Goal: Task Accomplishment & Management: Manage account settings

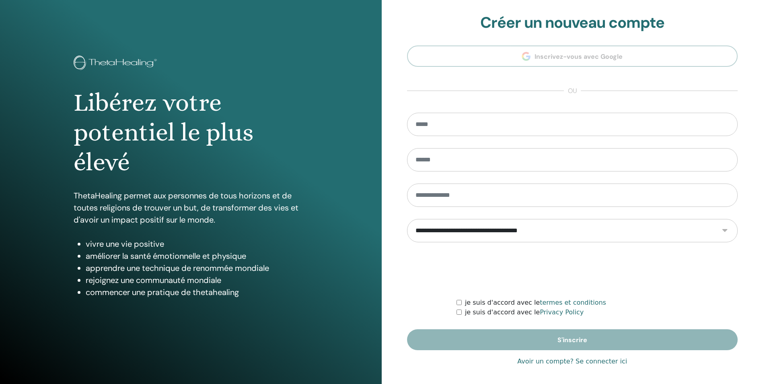
type input "**********"
click at [555, 362] on link "Avoir un compte? Se connecter ici" at bounding box center [572, 361] width 110 height 10
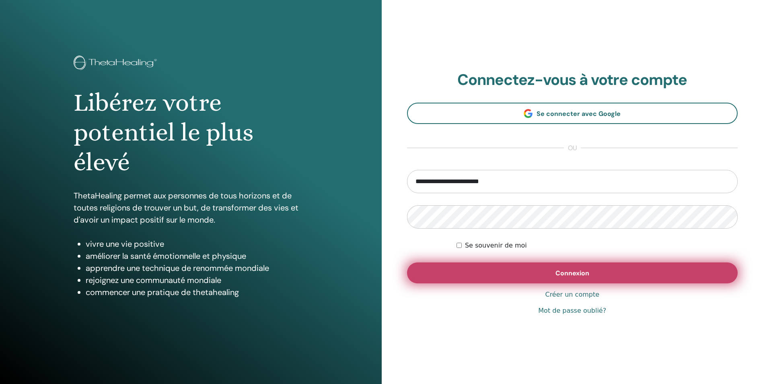
click at [534, 271] on button "Connexion" at bounding box center [572, 272] width 331 height 21
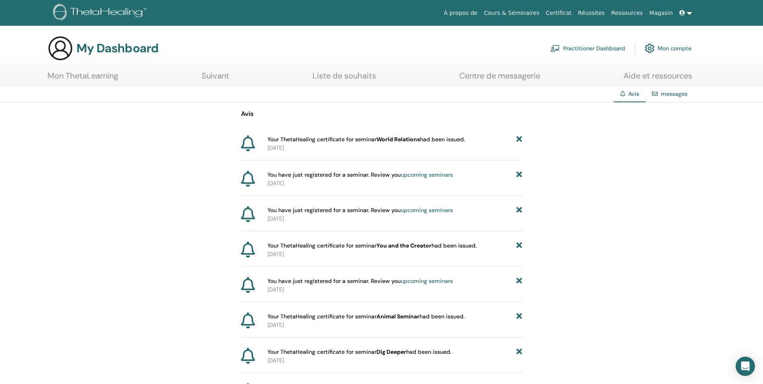
click at [586, 47] on link "Practitioner Dashboard" at bounding box center [587, 48] width 75 height 18
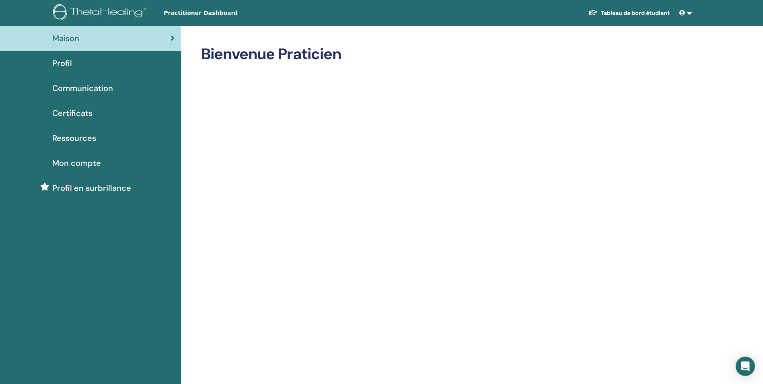
click at [76, 109] on span "Certificats" at bounding box center [72, 113] width 40 height 12
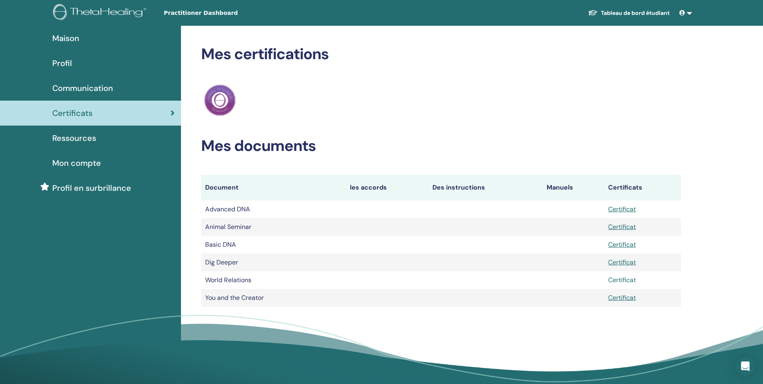
click at [630, 279] on link "Certificat" at bounding box center [622, 280] width 28 height 8
click at [623, 261] on link "Certificat" at bounding box center [622, 262] width 28 height 8
click at [685, 10] on span at bounding box center [683, 13] width 7 height 6
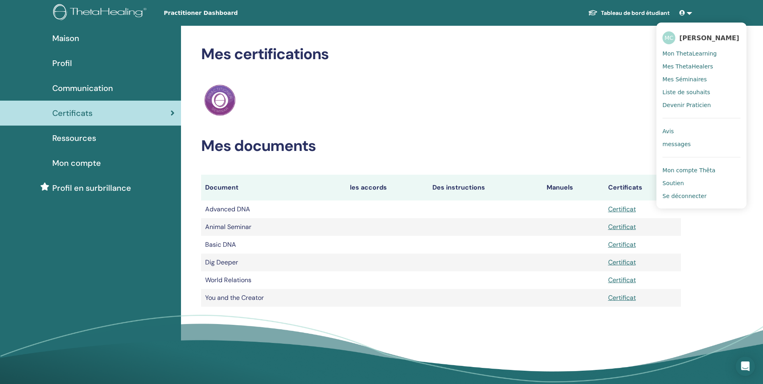
click at [669, 198] on span "Se déconnecter" at bounding box center [685, 195] width 44 height 7
